Goal: Task Accomplishment & Management: Use online tool/utility

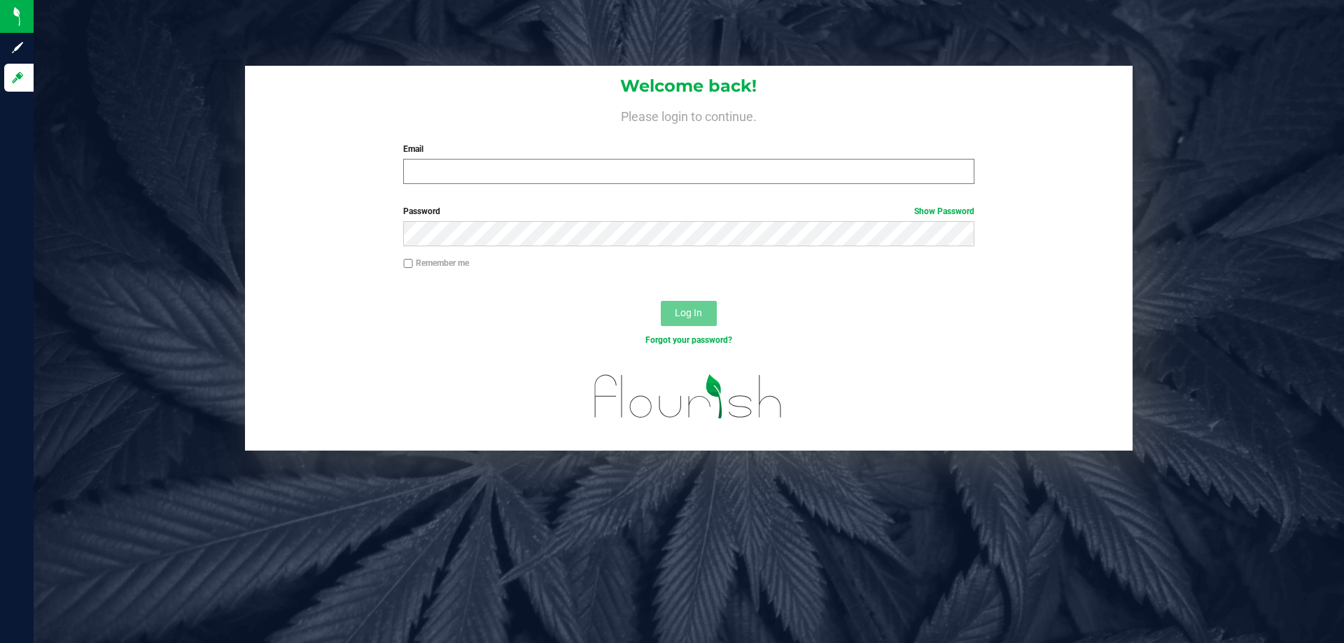
click at [482, 172] on input "Email" at bounding box center [688, 171] width 571 height 25
type input "smaileoi@liveparallel.com"
click at [661, 301] on button "Log In" at bounding box center [689, 313] width 56 height 25
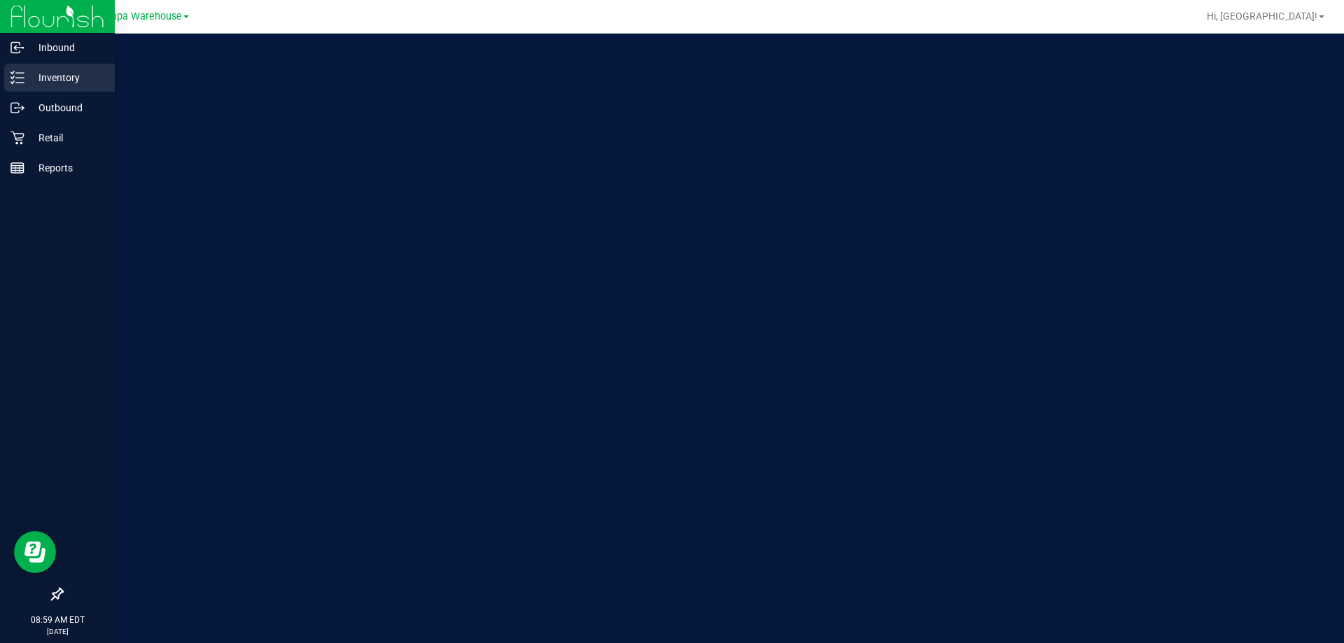
click at [35, 71] on p "Inventory" at bounding box center [67, 77] width 84 height 17
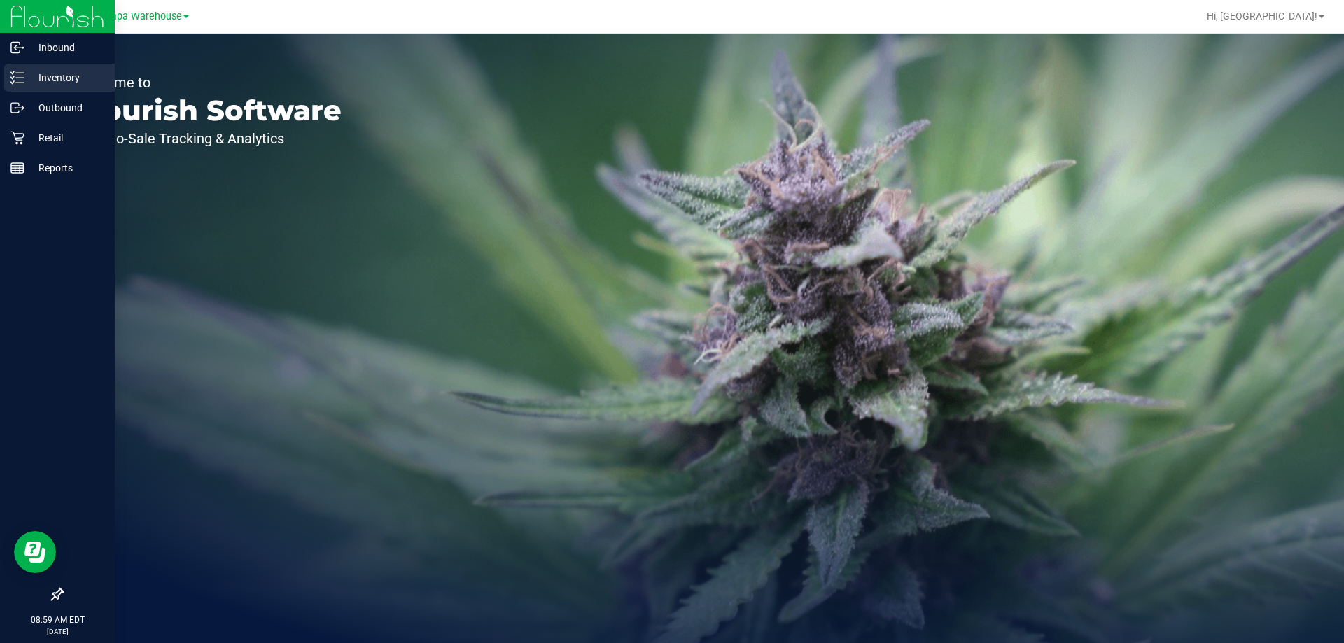
click at [35, 71] on p "Inventory" at bounding box center [67, 77] width 84 height 17
click at [47, 104] on p "Outbound" at bounding box center [67, 107] width 84 height 17
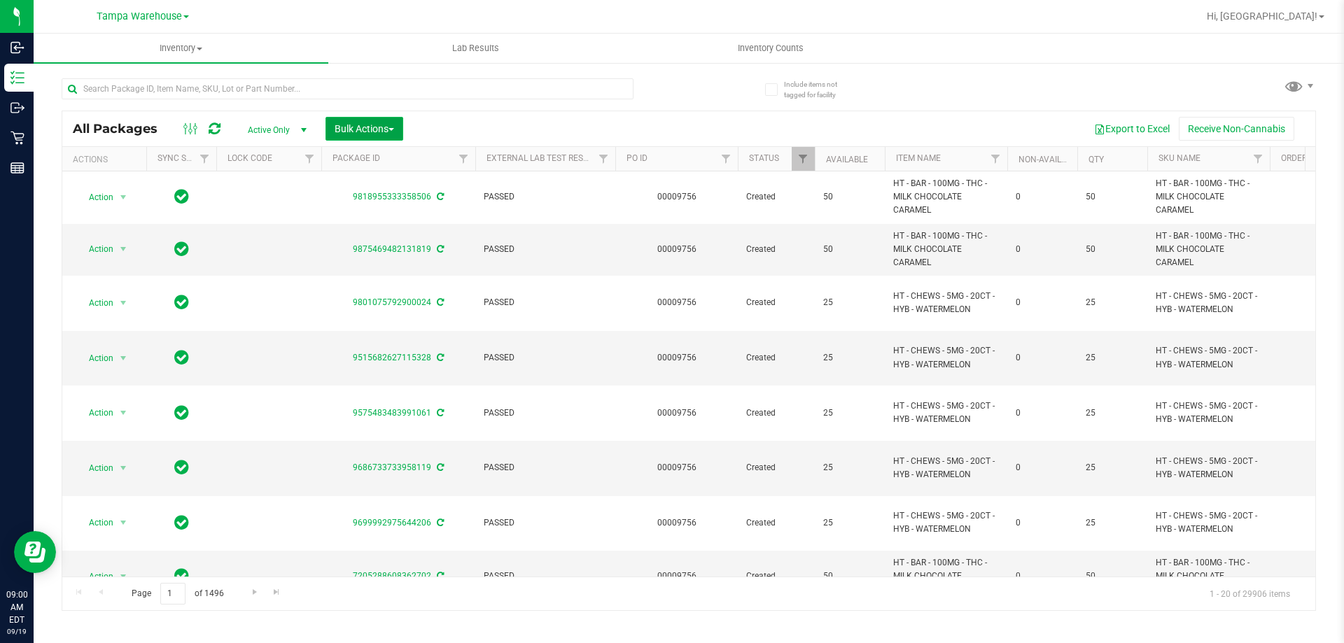
click at [388, 123] on span "Bulk Actions" at bounding box center [365, 128] width 60 height 11
click at [403, 160] on span "Add to outbound order" at bounding box center [381, 160] width 95 height 11
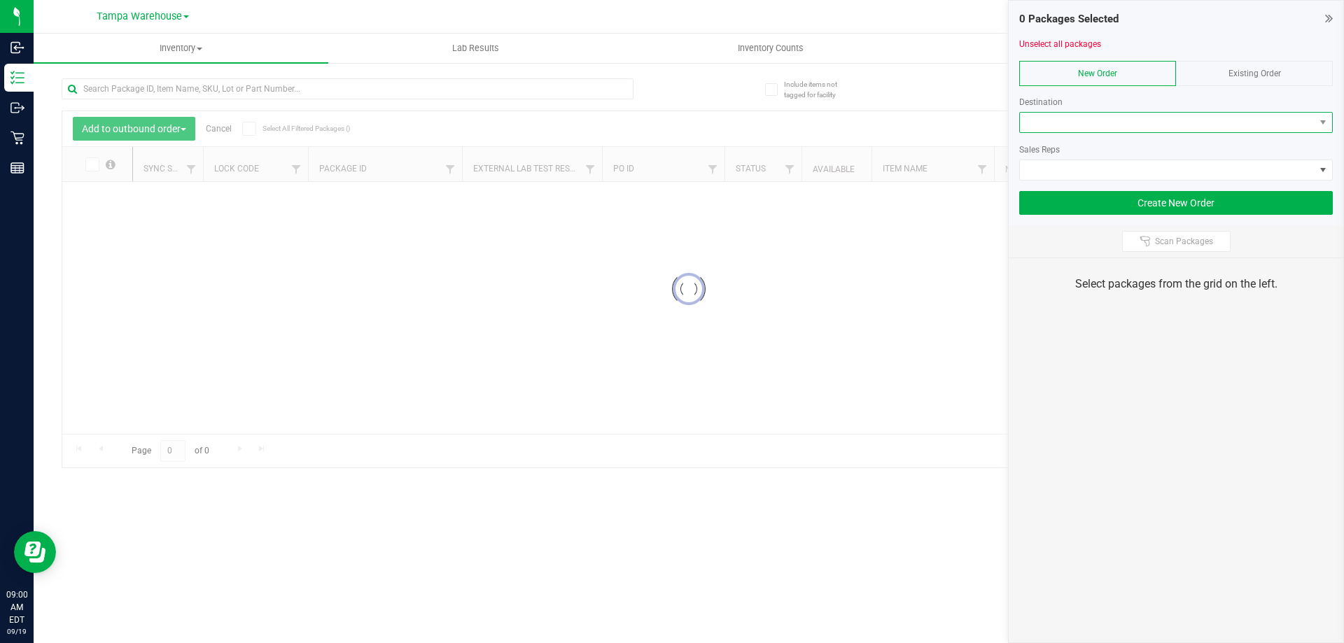
click at [1215, 118] on span at bounding box center [1167, 123] width 295 height 20
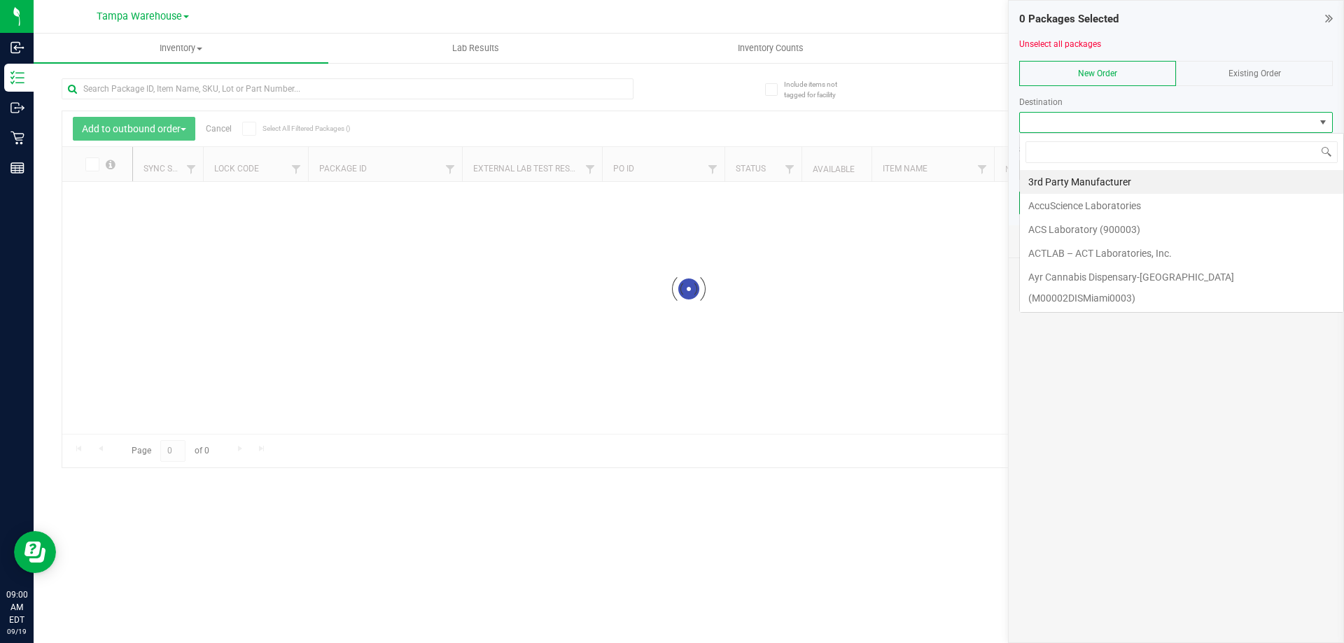
scroll to position [21, 314]
type input "gai"
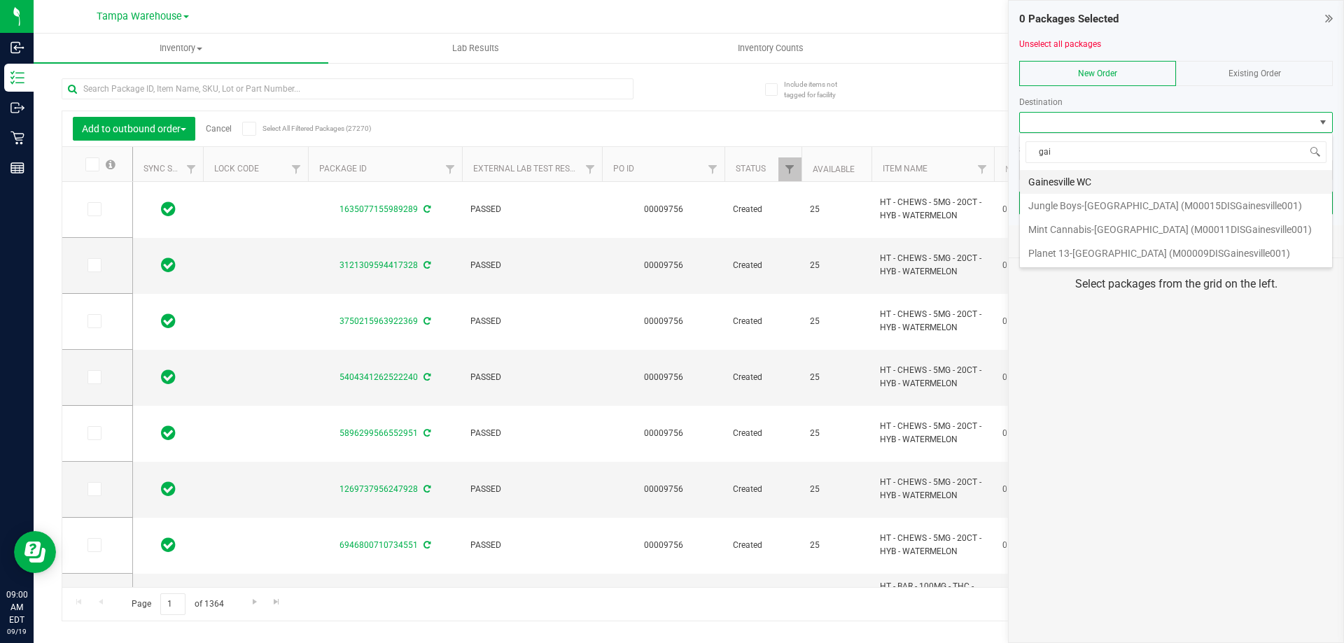
click at [1072, 188] on li "Gainesville WC" at bounding box center [1176, 182] width 312 height 24
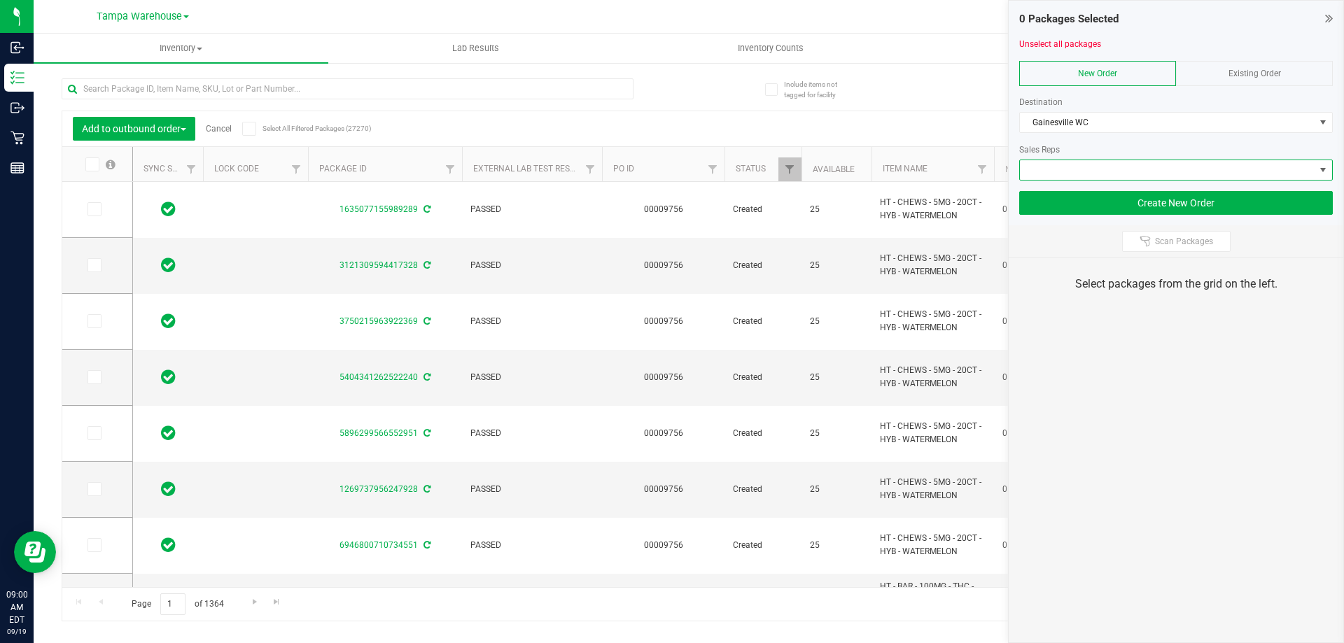
click at [1089, 170] on span at bounding box center [1167, 170] width 295 height 20
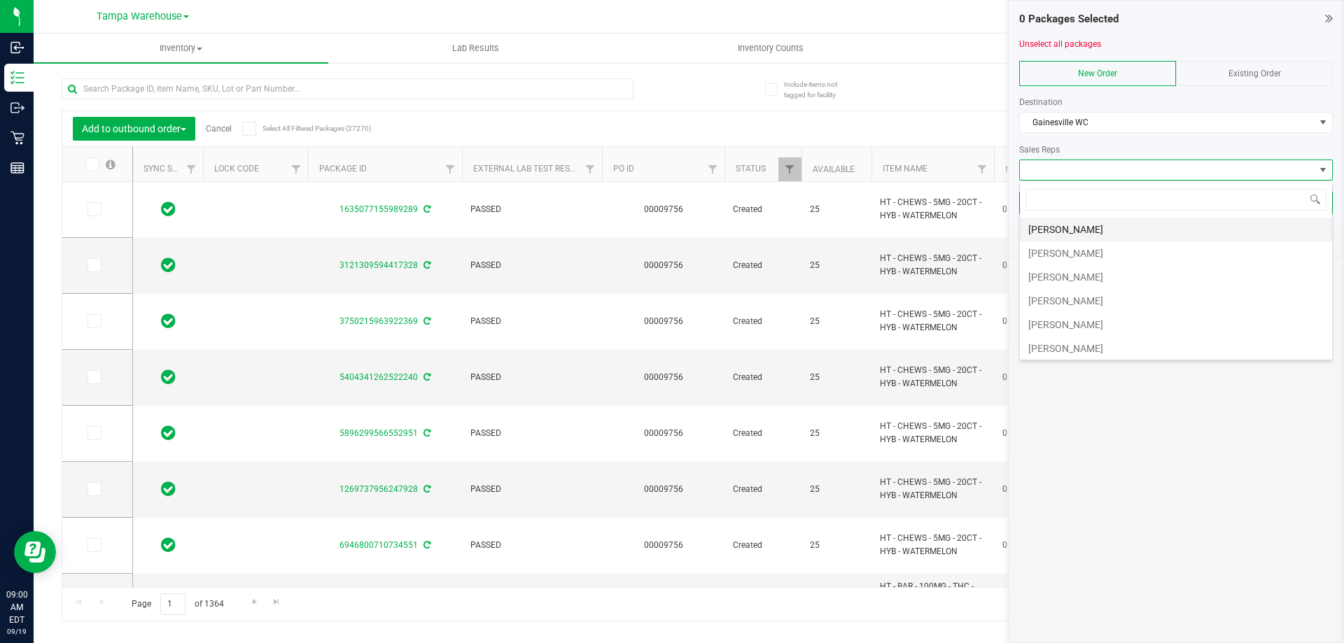
scroll to position [70, 0]
click at [1099, 304] on li "Sydney Maileoi" at bounding box center [1176, 303] width 312 height 24
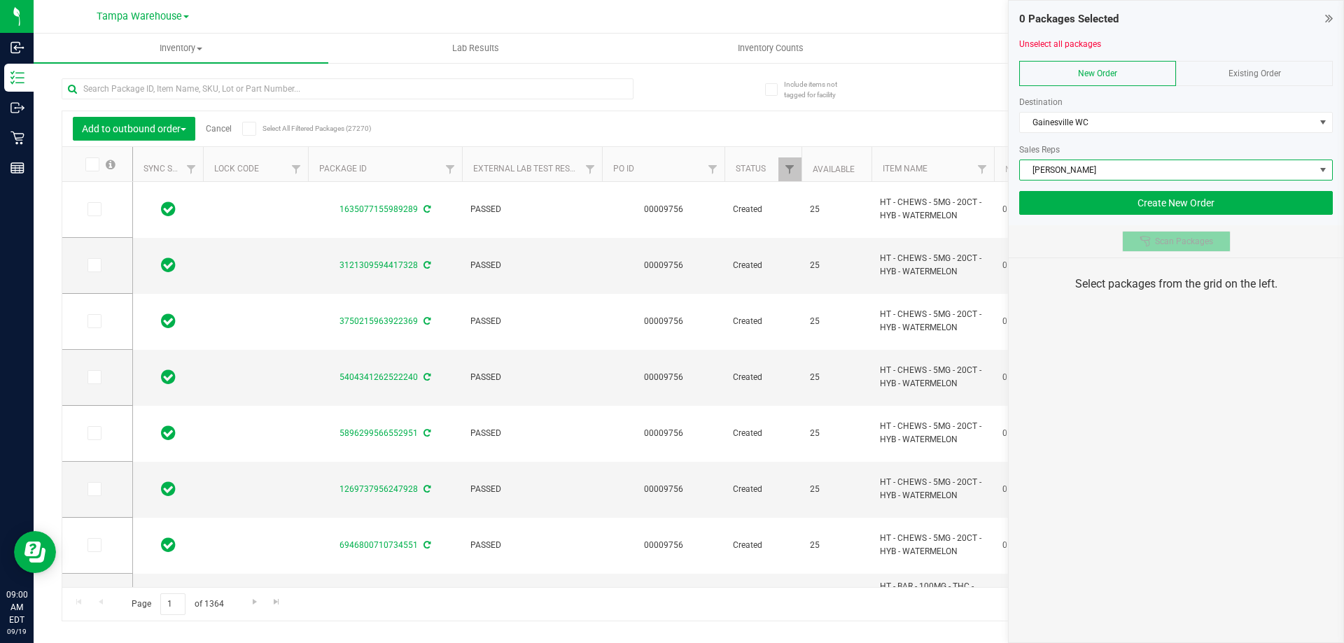
click at [1155, 249] on button "Scan Packages" at bounding box center [1176, 241] width 109 height 21
click at [1187, 451] on div "0 Packages Selected Unselect all packages New Order Existing Order Destination …" at bounding box center [1176, 321] width 336 height 643
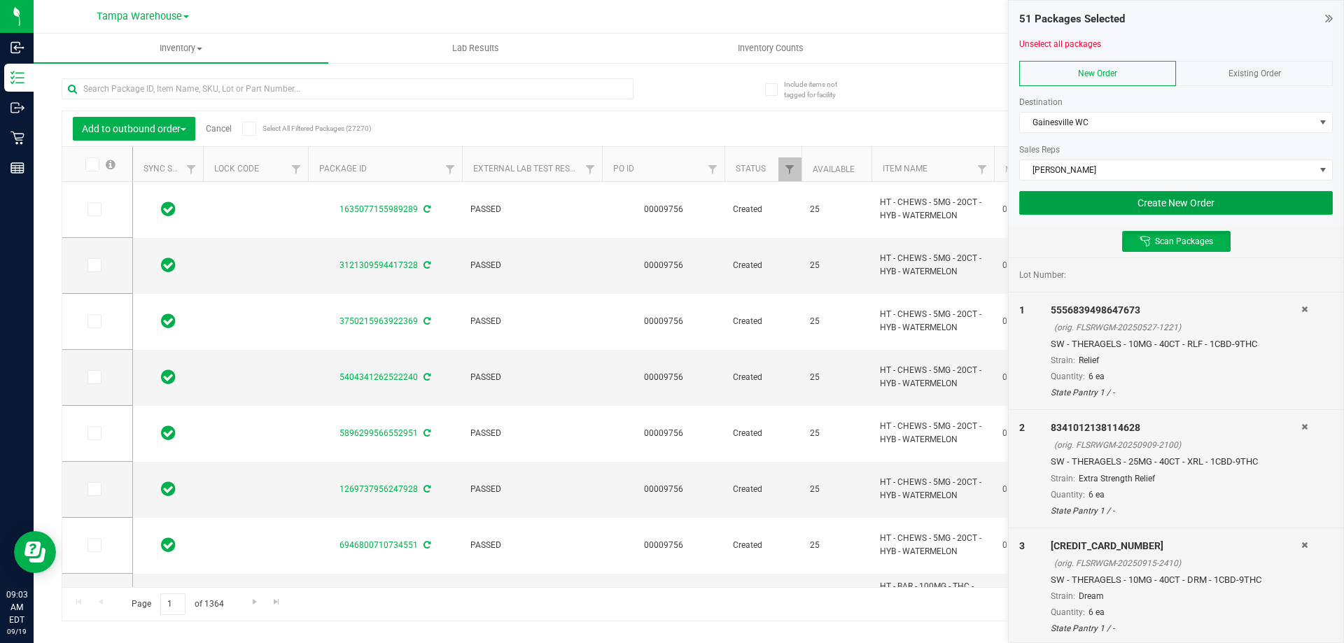
click at [1079, 199] on button "Create New Order" at bounding box center [1176, 203] width 314 height 24
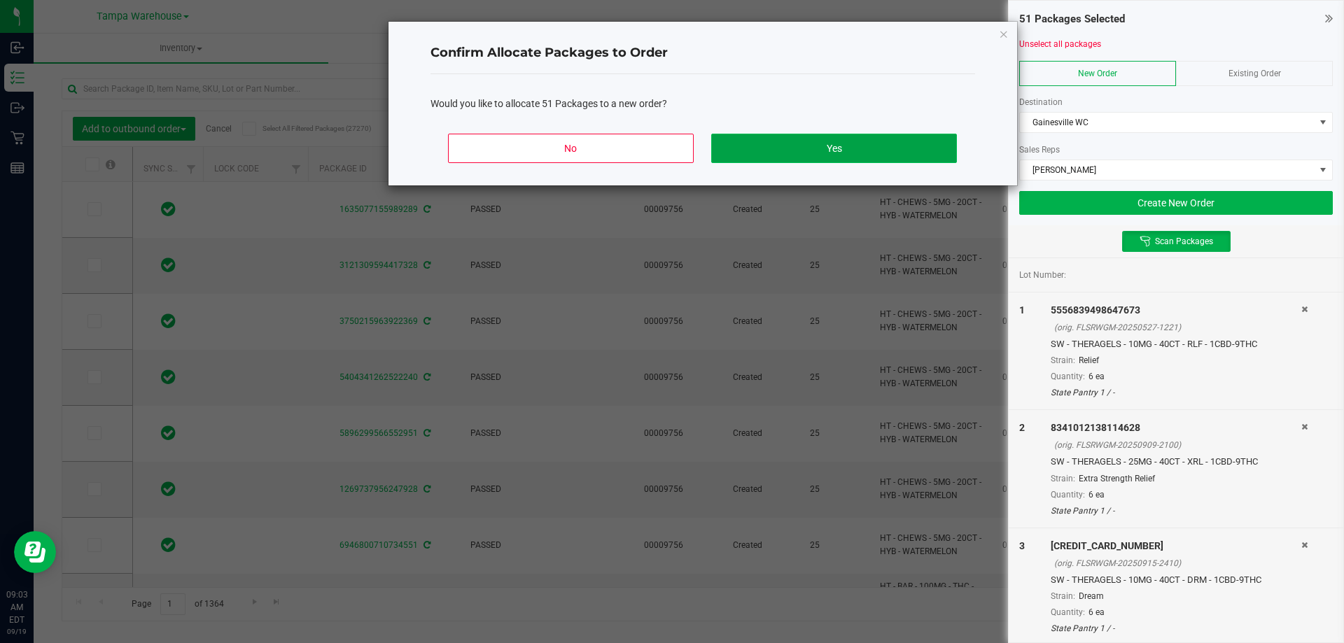
click at [860, 143] on button "Yes" at bounding box center [833, 148] width 245 height 29
